Goal: Task Accomplishment & Management: Complete application form

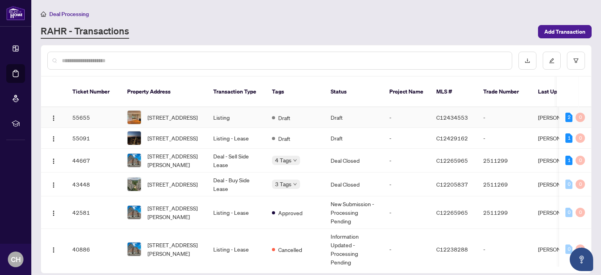
click at [214, 113] on td "Listing" at bounding box center [236, 117] width 59 height 21
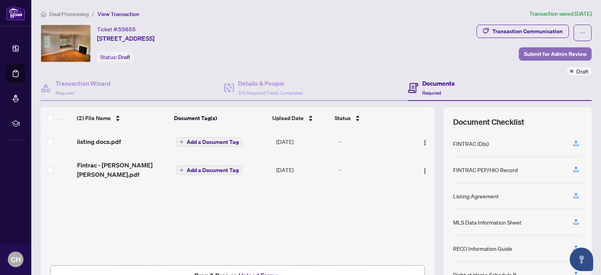
click at [550, 55] on span "Submit for Admin Review" at bounding box center [555, 54] width 63 height 13
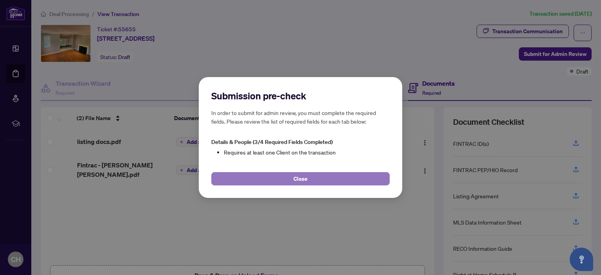
click at [307, 180] on span "Close" at bounding box center [300, 179] width 14 height 13
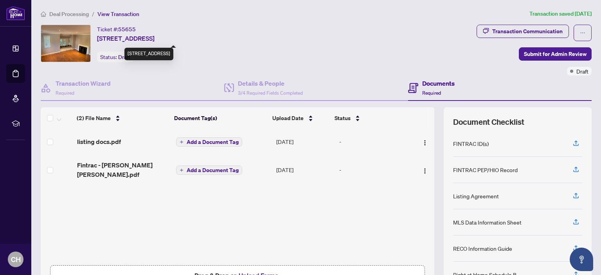
click at [142, 40] on span "[STREET_ADDRESS]" at bounding box center [126, 38] width 58 height 9
click at [114, 32] on div "Ticket #: 55655" at bounding box center [116, 29] width 39 height 9
click at [56, 13] on span "Deal Processing" at bounding box center [69, 14] width 40 height 7
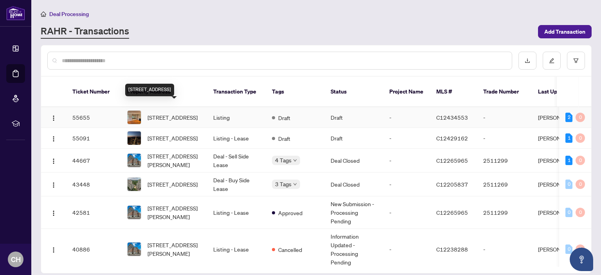
click at [167, 115] on span "[STREET_ADDRESS]" at bounding box center [172, 117] width 50 height 9
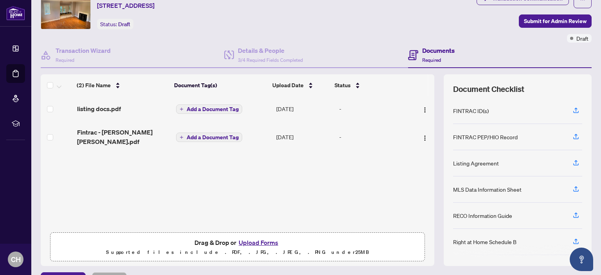
scroll to position [52, 0]
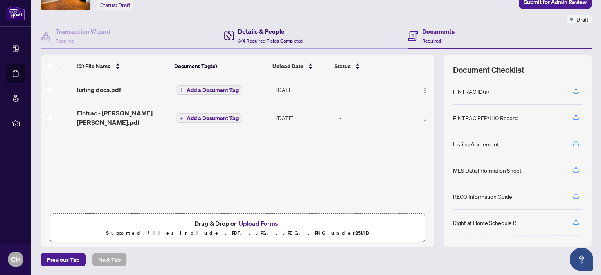
click at [254, 34] on h4 "Details & People" at bounding box center [270, 31] width 65 height 9
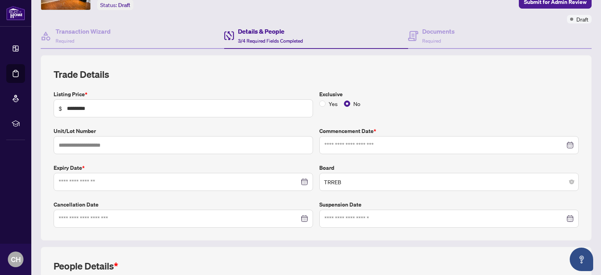
type input "**********"
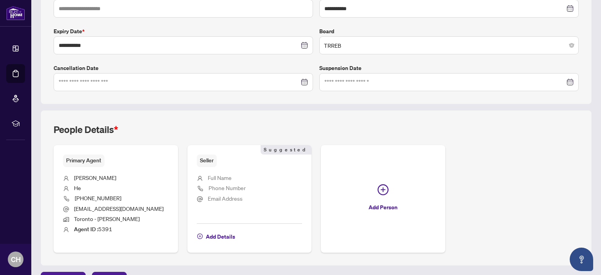
scroll to position [207, 0]
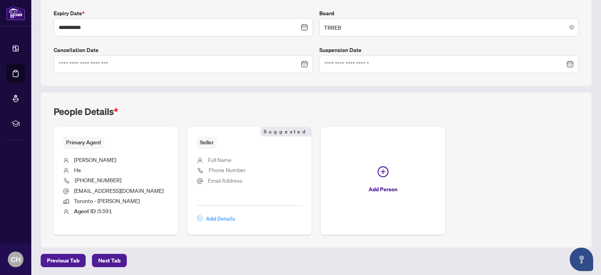
click at [226, 219] on span "Add Details" at bounding box center [220, 218] width 29 height 13
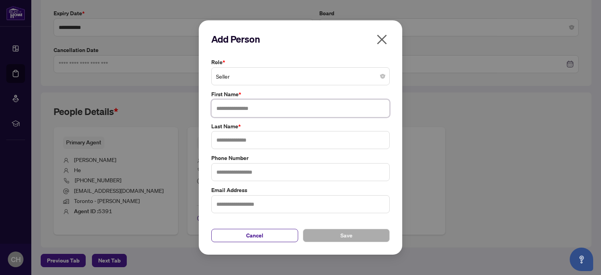
click at [284, 109] on input "text" at bounding box center [300, 108] width 178 height 18
type input "*******"
click at [254, 138] on input "text" at bounding box center [300, 140] width 178 height 18
type input "*"
type input "********"
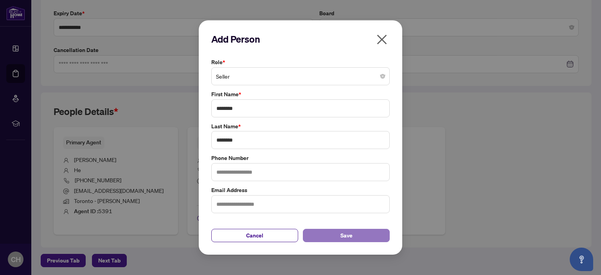
click at [350, 238] on span "Save" at bounding box center [346, 235] width 12 height 13
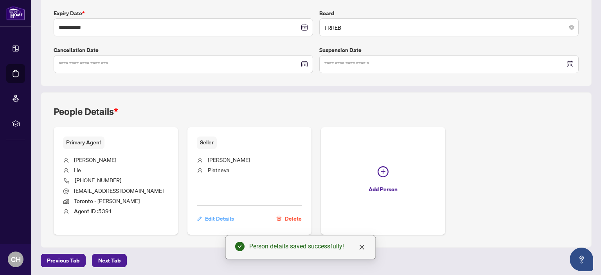
click at [227, 214] on span "Edit Details" at bounding box center [219, 218] width 29 height 13
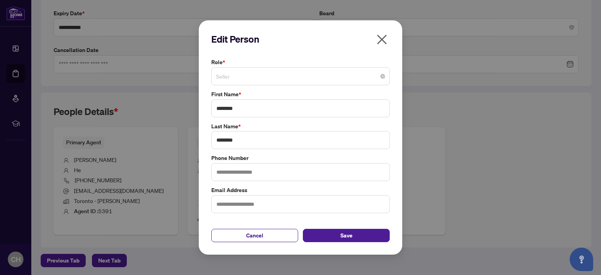
click at [381, 79] on span "Seller" at bounding box center [300, 76] width 169 height 15
click at [318, 208] on input "text" at bounding box center [300, 204] width 178 height 18
type input "*"
click at [347, 237] on span "Save" at bounding box center [346, 235] width 12 height 13
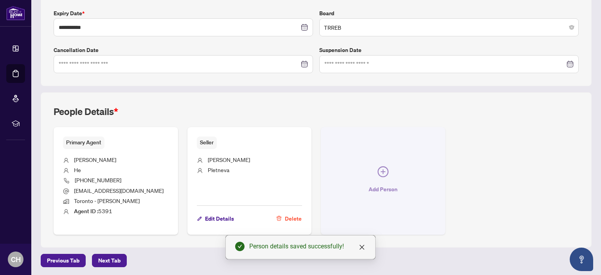
click at [380, 173] on icon "plus-circle" at bounding box center [383, 171] width 11 height 11
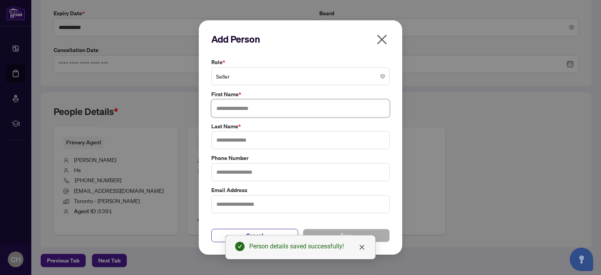
click at [315, 110] on input "text" at bounding box center [300, 108] width 178 height 18
type input "******"
click at [293, 138] on input "text" at bounding box center [300, 140] width 178 height 18
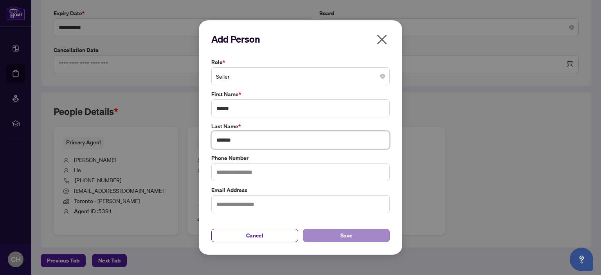
type input "*******"
click at [342, 232] on span "Save" at bounding box center [346, 235] width 12 height 13
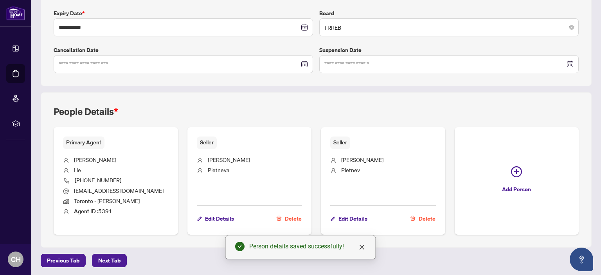
scroll to position [0, 0]
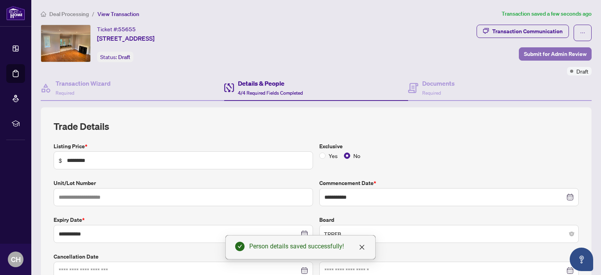
click at [548, 54] on span "Submit for Admin Review" at bounding box center [555, 54] width 63 height 13
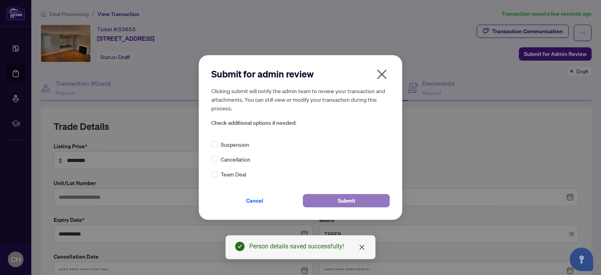
click at [358, 204] on button "Submit" at bounding box center [346, 200] width 87 height 13
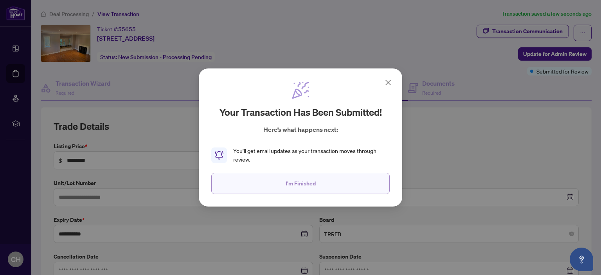
click at [299, 184] on span "I'm Finished" at bounding box center [301, 183] width 30 height 13
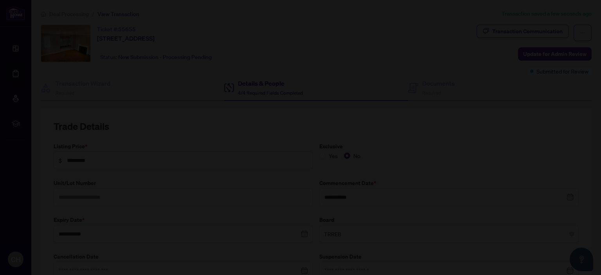
click at [36, 50] on div at bounding box center [300, 137] width 601 height 275
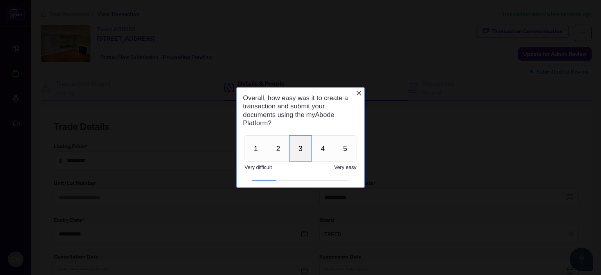
click at [297, 147] on button "3" at bounding box center [300, 148] width 23 height 26
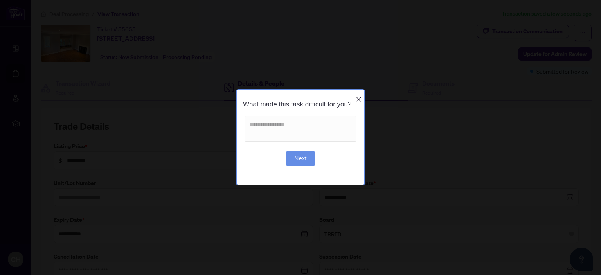
click at [306, 166] on button "Next" at bounding box center [300, 158] width 29 height 15
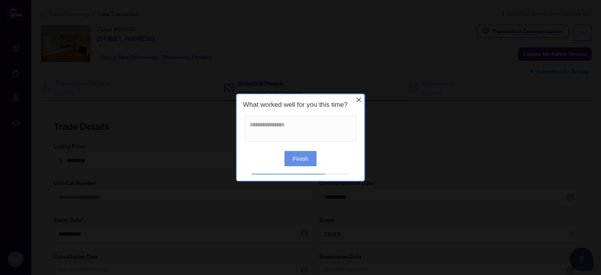
click at [306, 159] on button "Finish" at bounding box center [300, 158] width 32 height 15
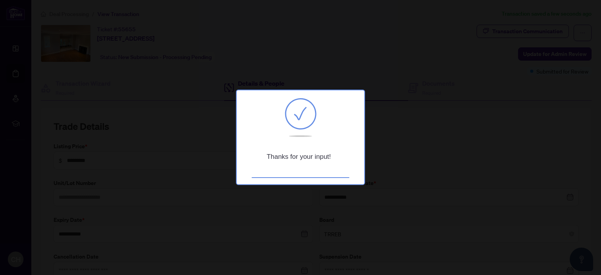
click at [114, 133] on div at bounding box center [300, 137] width 601 height 275
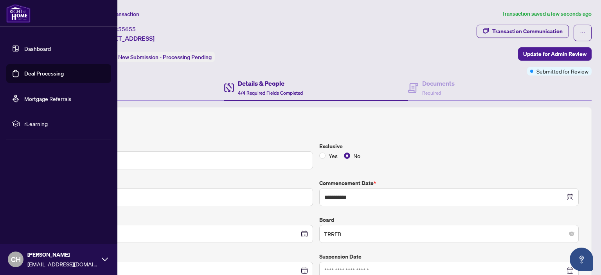
click at [39, 52] on link "Dashboard" at bounding box center [37, 48] width 27 height 7
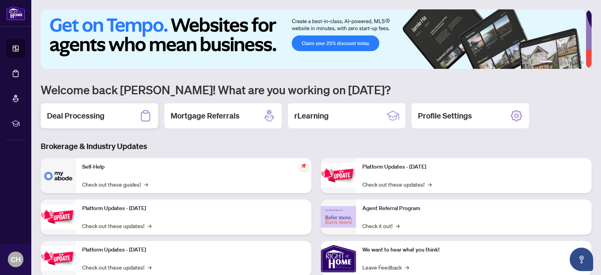
click at [101, 119] on h2 "Deal Processing" at bounding box center [76, 115] width 58 height 11
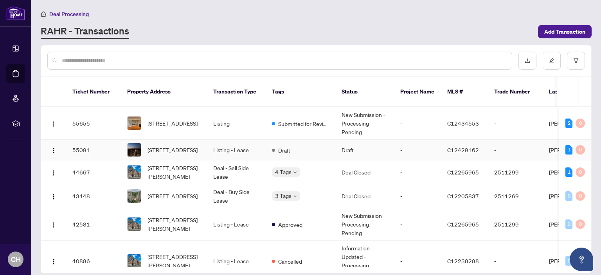
click at [92, 140] on td "55091" at bounding box center [93, 150] width 55 height 21
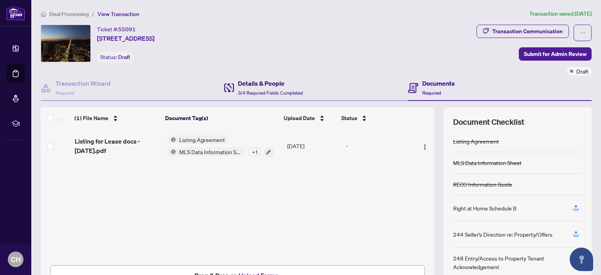
click at [258, 90] on span "3/4 Required Fields Completed" at bounding box center [270, 93] width 65 height 6
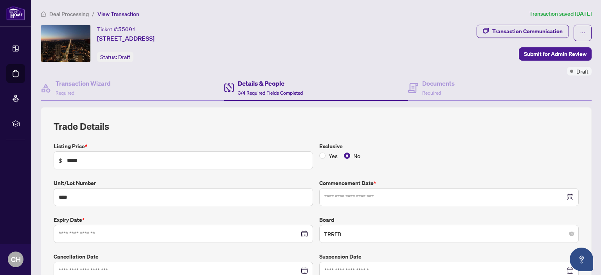
type input "**********"
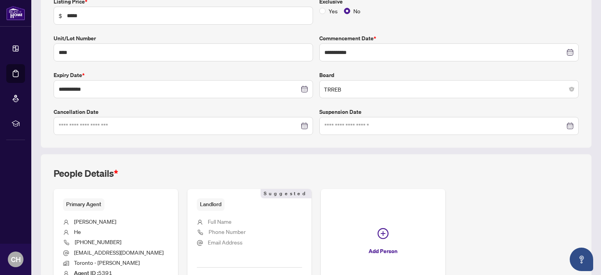
scroll to position [160, 0]
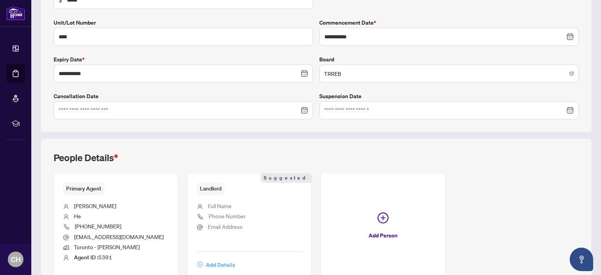
click at [215, 264] on span "Add Details" at bounding box center [220, 265] width 29 height 13
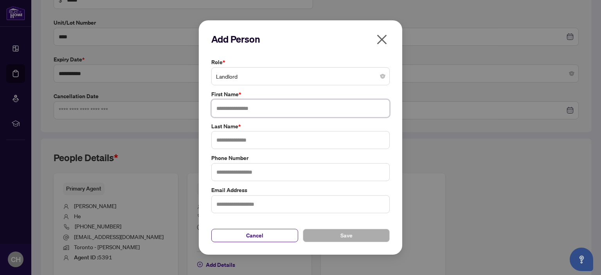
click at [244, 108] on input "text" at bounding box center [300, 108] width 178 height 18
type input "*******"
click at [228, 144] on input "text" at bounding box center [300, 140] width 178 height 18
type input "*"
type input "*******"
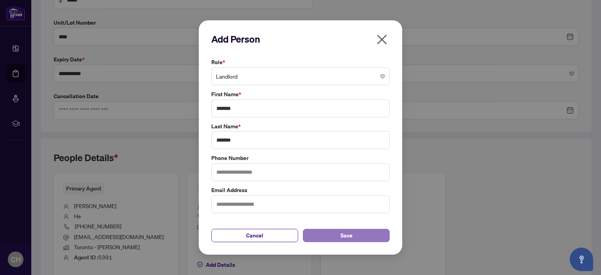
click at [343, 234] on span "Save" at bounding box center [346, 235] width 12 height 13
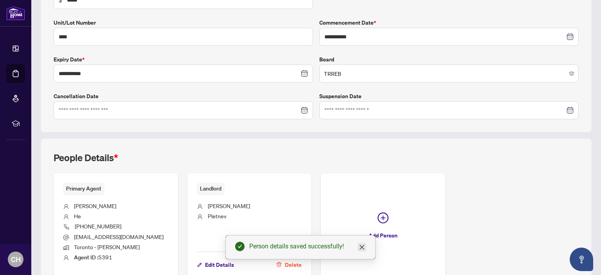
click at [361, 247] on icon "close" at bounding box center [362, 247] width 5 height 5
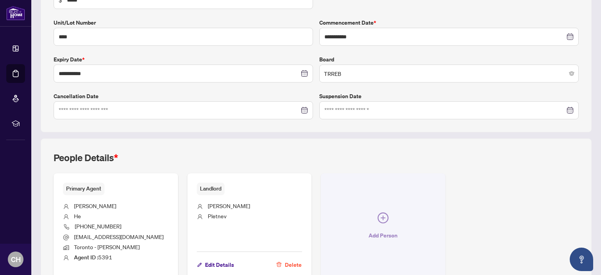
click at [380, 216] on icon "plus-circle" at bounding box center [383, 217] width 11 height 11
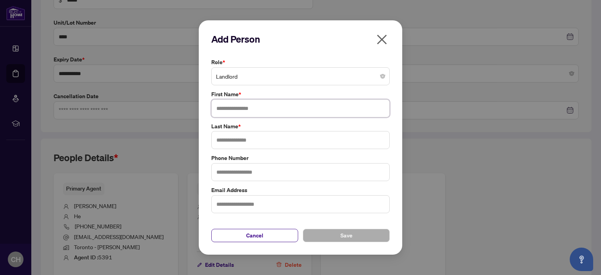
click at [296, 111] on input "text" at bounding box center [300, 108] width 178 height 18
type input "******"
click at [263, 137] on input "text" at bounding box center [300, 140] width 178 height 18
type input "*******"
click at [360, 234] on button "Save" at bounding box center [346, 235] width 87 height 13
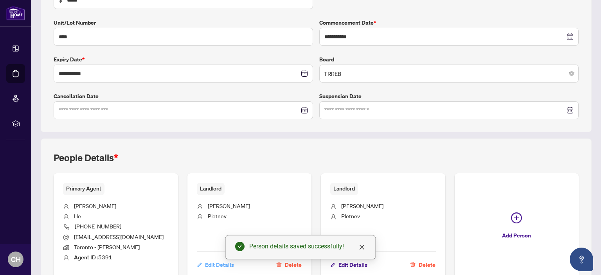
click at [214, 266] on span "Edit Details" at bounding box center [219, 265] width 29 height 13
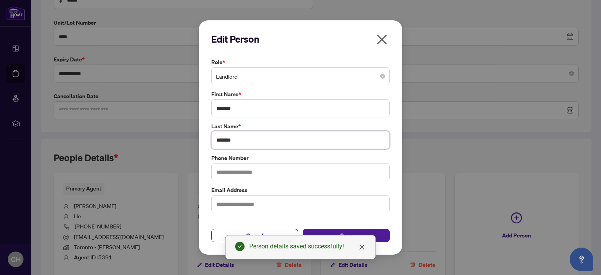
click at [243, 141] on input "*******" at bounding box center [300, 140] width 178 height 18
type input "********"
click at [361, 247] on icon "close" at bounding box center [362, 247] width 6 height 6
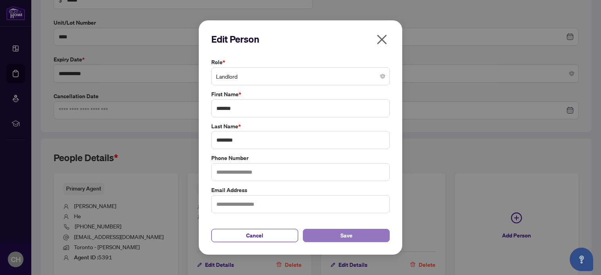
click at [360, 234] on button "Save" at bounding box center [346, 235] width 87 height 13
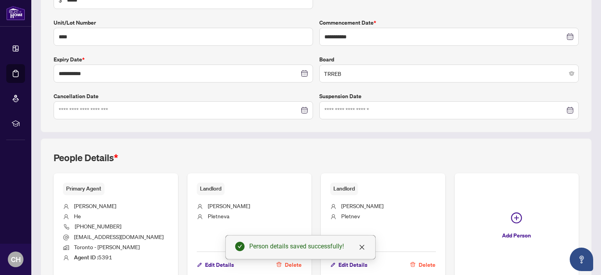
scroll to position [0, 0]
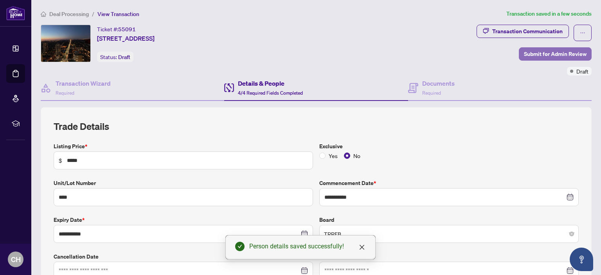
click at [540, 57] on span "Submit for Admin Review" at bounding box center [555, 54] width 63 height 13
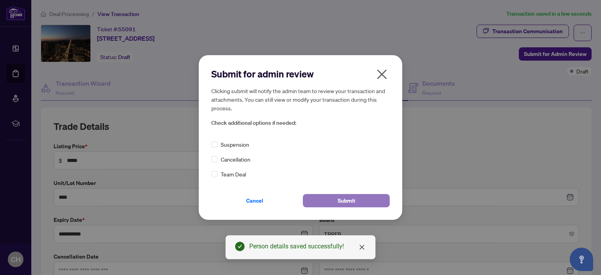
click at [340, 202] on span "Submit" at bounding box center [347, 200] width 18 height 13
